Goal: Navigation & Orientation: Find specific page/section

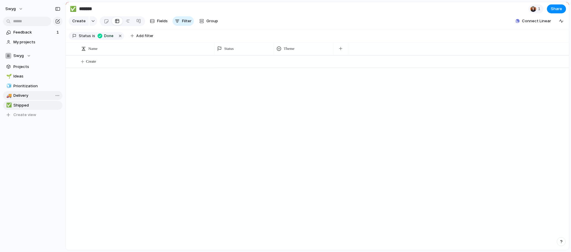
click at [40, 97] on span "Delivery" at bounding box center [36, 96] width 47 height 6
click at [39, 86] on span "Prioritization" at bounding box center [36, 86] width 47 height 6
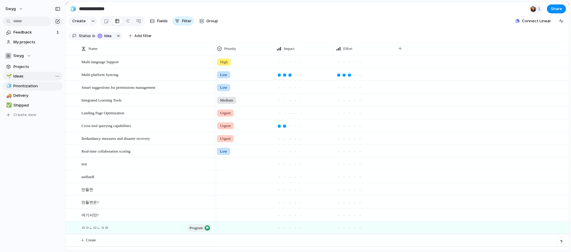
click at [38, 79] on link "🌱 Ideas" at bounding box center [32, 76] width 59 height 9
type input "*****"
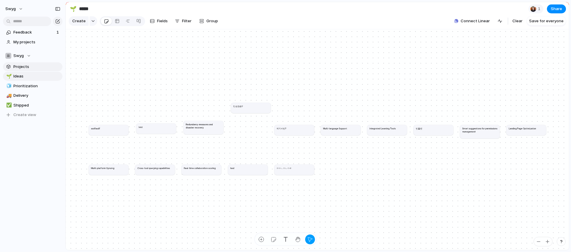
click at [39, 67] on span "Projects" at bounding box center [36, 67] width 47 height 6
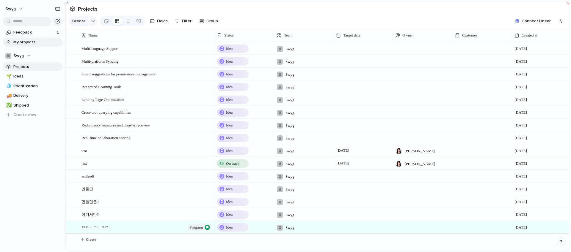
click at [34, 45] on span "My projects" at bounding box center [36, 42] width 47 height 6
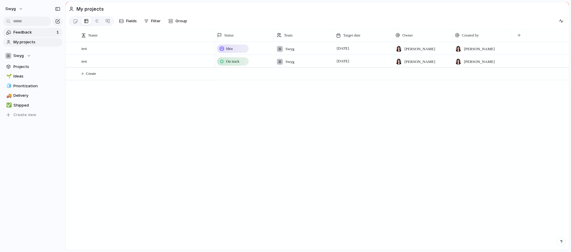
click at [35, 34] on span "Feedback" at bounding box center [33, 32] width 41 height 6
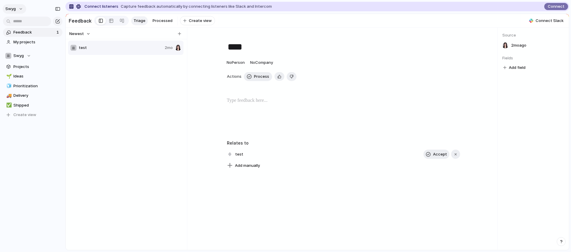
click at [16, 6] on button "swyg" at bounding box center [14, 9] width 23 height 10
click at [16, 6] on div "Settings Invite members Change theme Sign out" at bounding box center [285, 126] width 571 height 252
click at [56, 7] on div "button" at bounding box center [57, 9] width 5 height 4
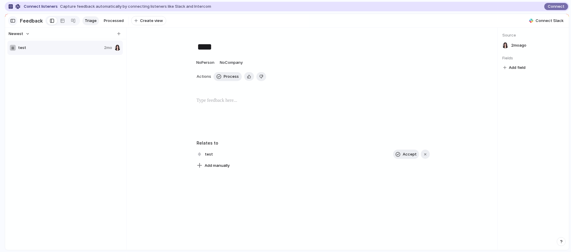
click at [15, 22] on div "button" at bounding box center [12, 21] width 5 height 4
